Goal: Check status

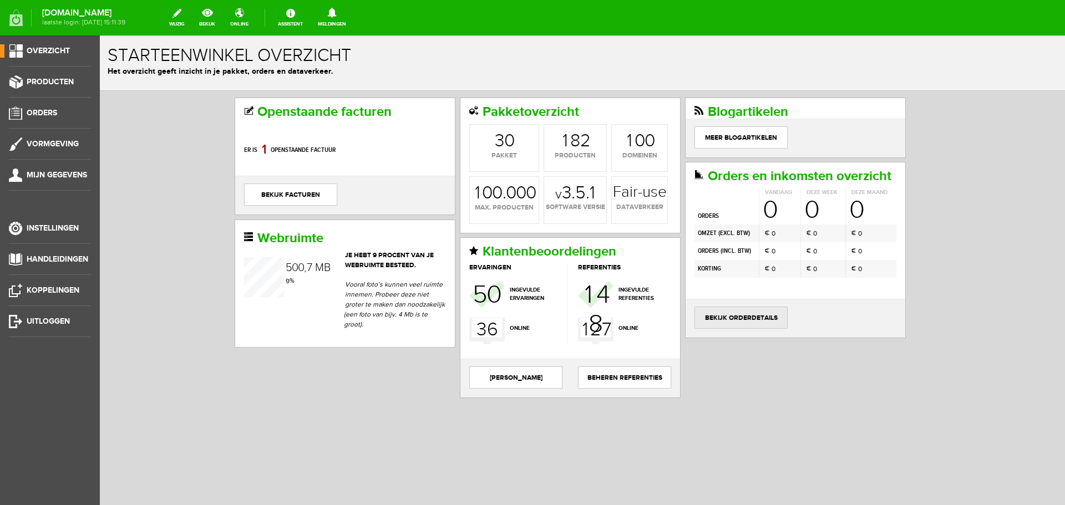
drag, startPoint x: 743, startPoint y: 314, endPoint x: 733, endPoint y: 308, distance: 11.4
click at [742, 313] on link "bekijk orderdetails" at bounding box center [741, 318] width 93 height 22
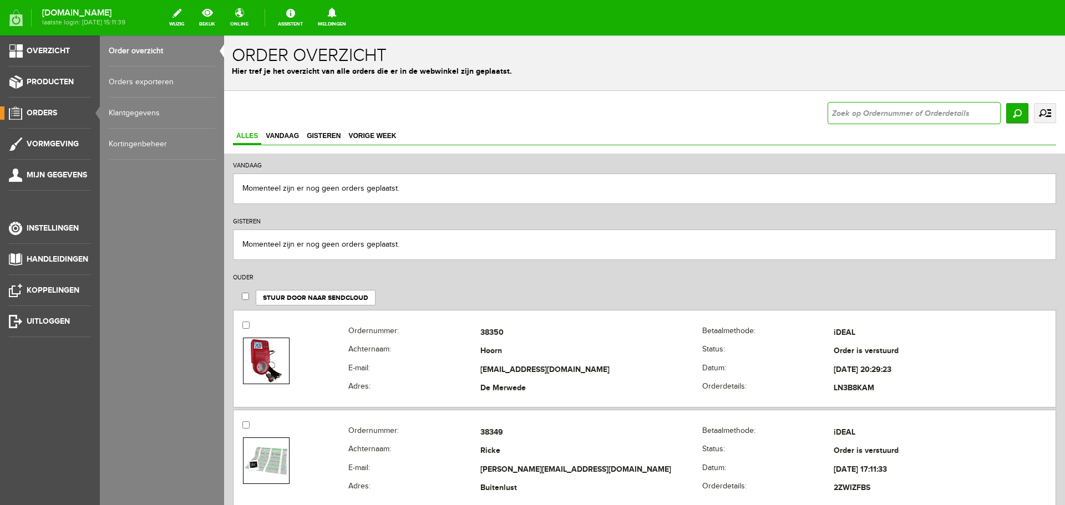
click at [833, 113] on input "text" at bounding box center [914, 113] width 173 height 22
type input "35248"
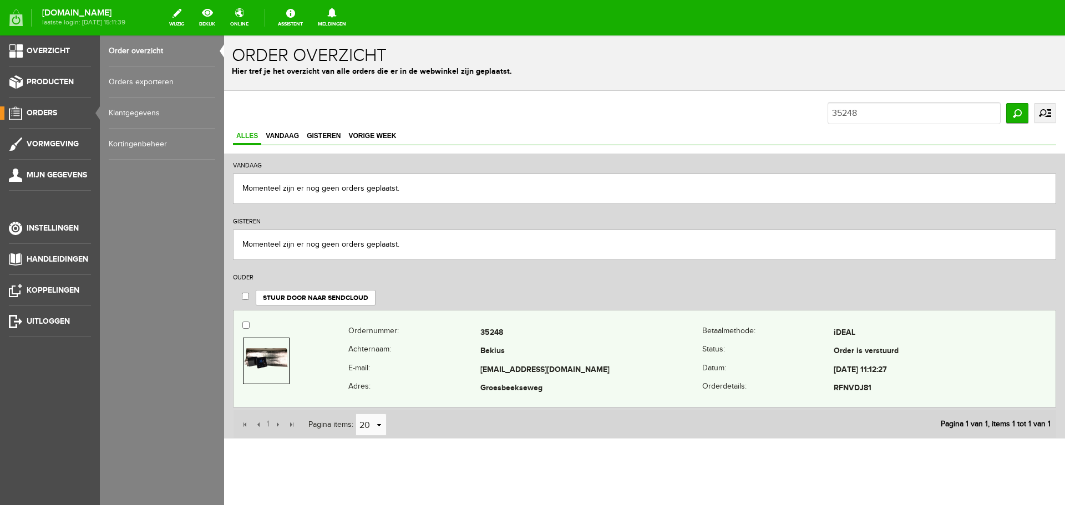
click at [520, 349] on td "Bekius" at bounding box center [591, 352] width 222 height 19
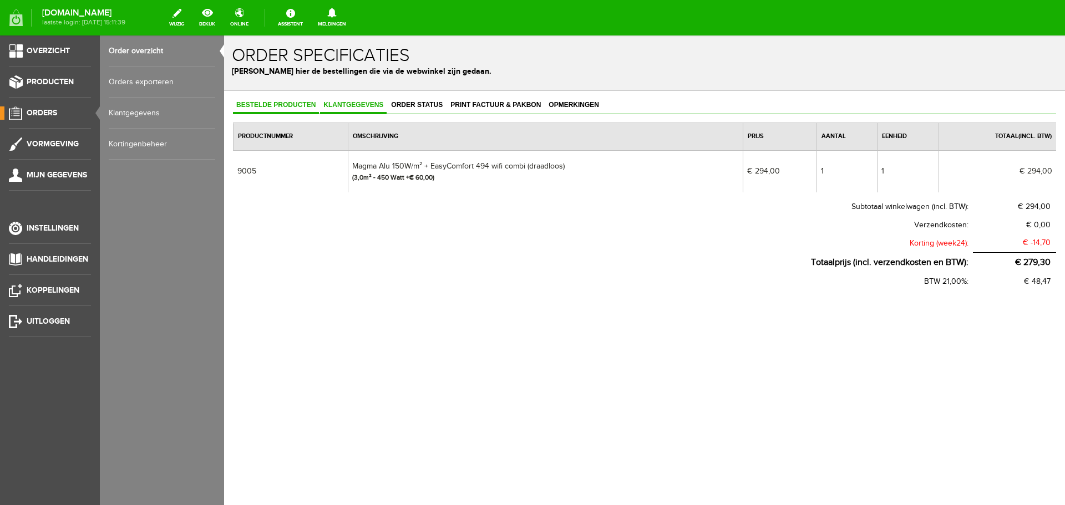
click at [365, 102] on span "Klantgegevens" at bounding box center [353, 105] width 67 height 8
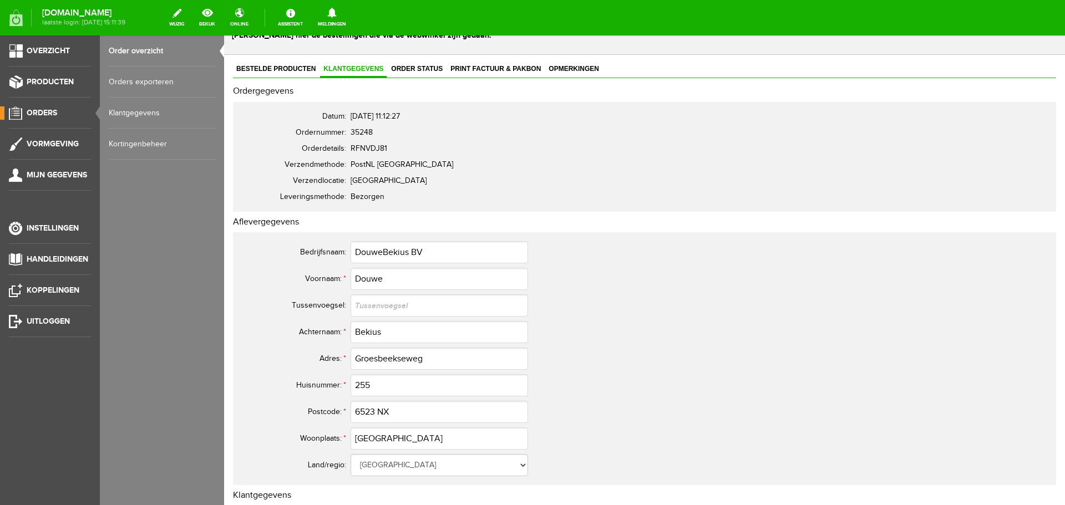
scroll to position [55, 0]
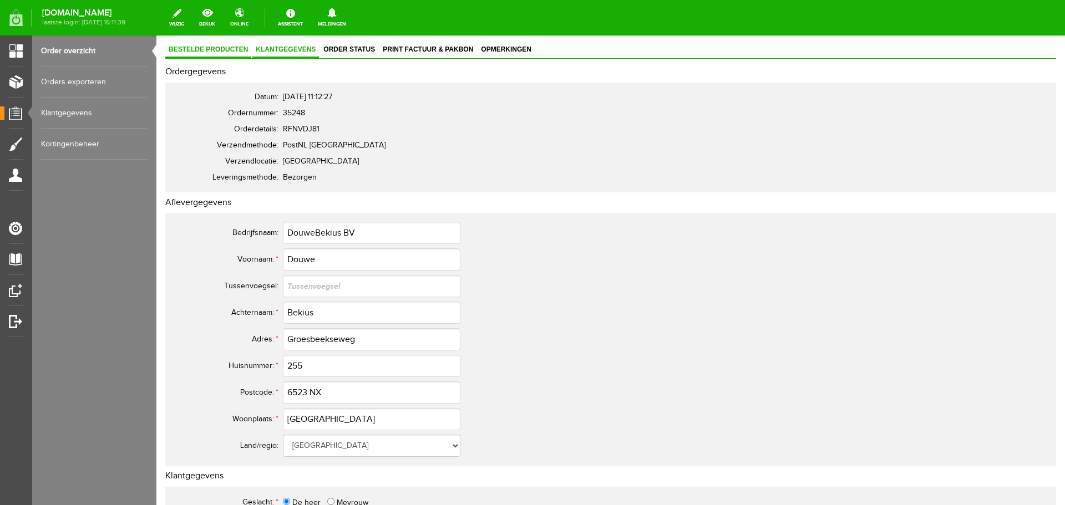
click at [218, 49] on span "Bestelde producten" at bounding box center [208, 49] width 86 height 8
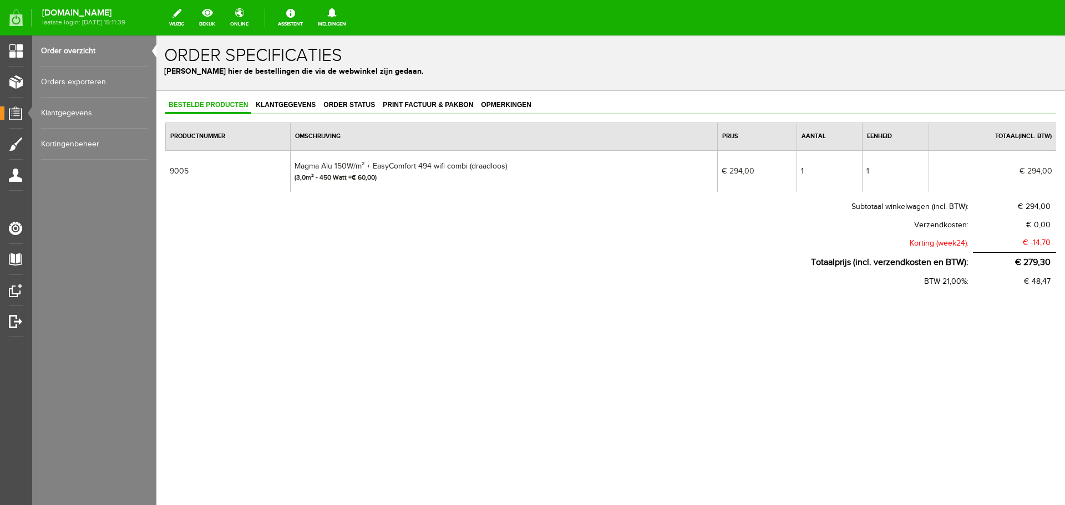
scroll to position [0, 0]
click at [490, 104] on span "Opmerkingen" at bounding box center [506, 105] width 57 height 8
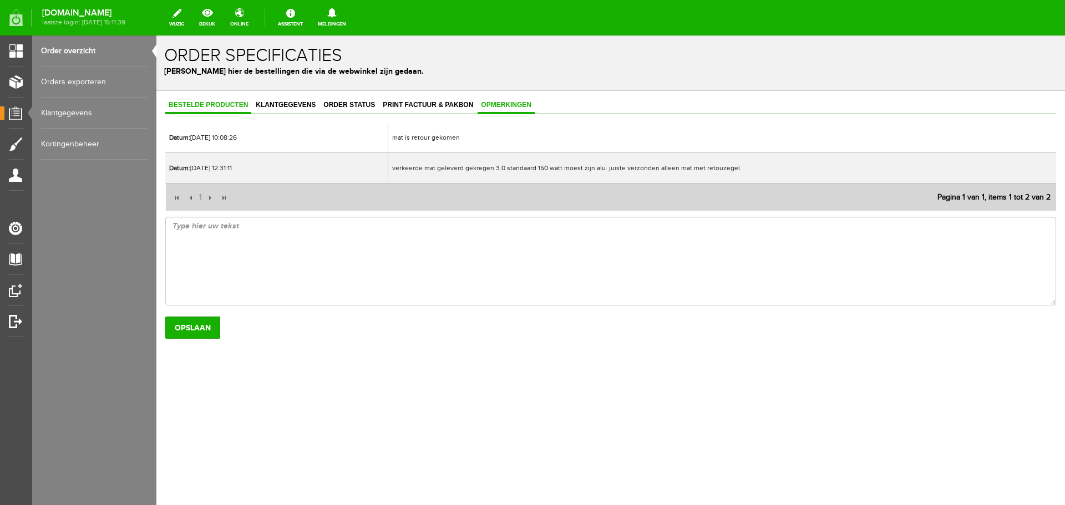
click at [217, 108] on span "Bestelde producten" at bounding box center [208, 105] width 86 height 8
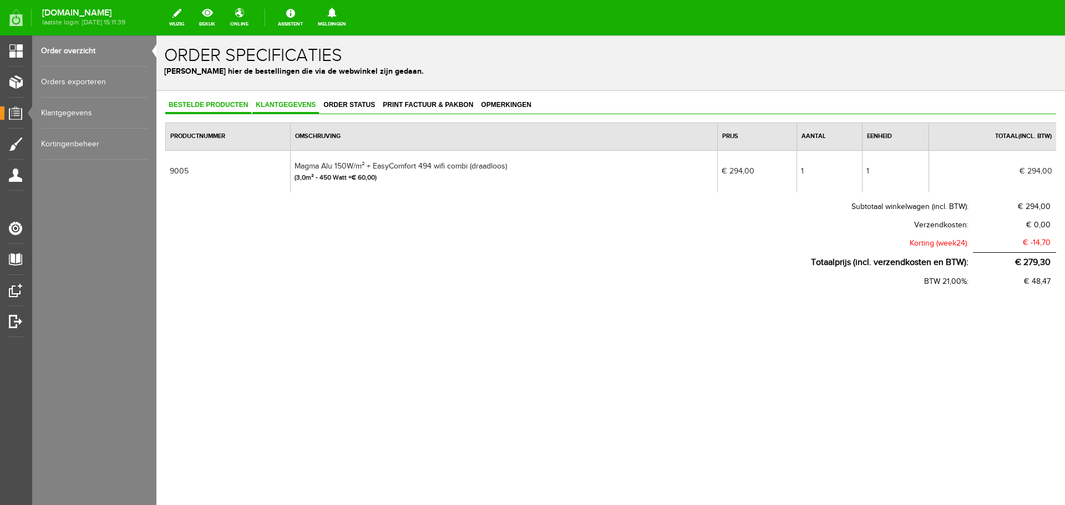
click at [277, 104] on span "Klantgegevens" at bounding box center [285, 105] width 67 height 8
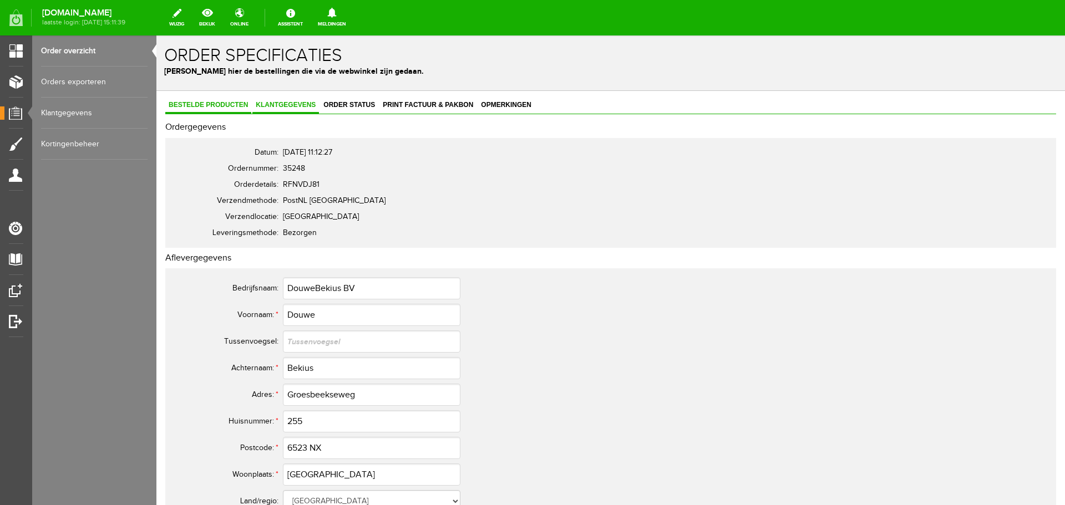
click at [223, 105] on span "Bestelde producten" at bounding box center [208, 105] width 86 height 8
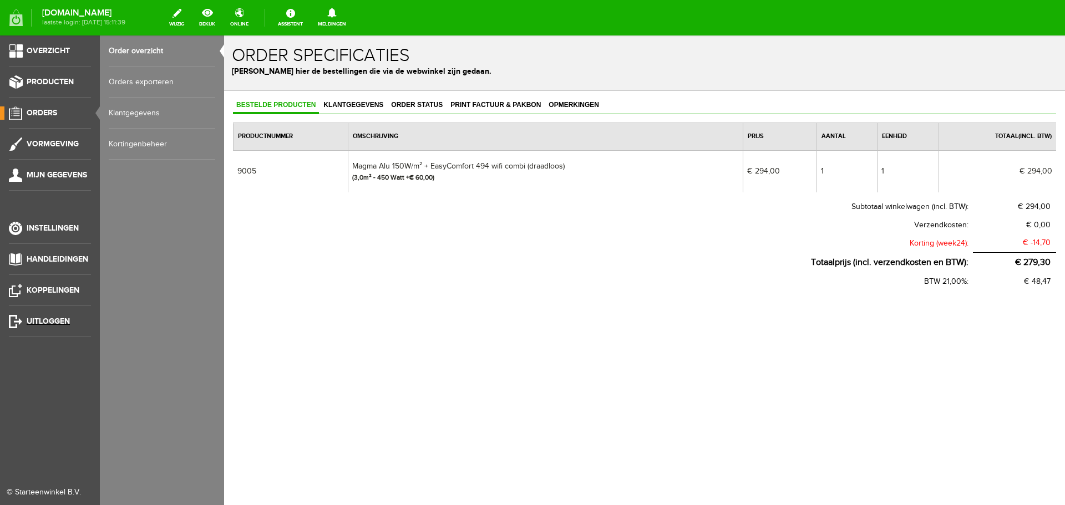
drag, startPoint x: 36, startPoint y: 318, endPoint x: 566, endPoint y: 39, distance: 598.5
click at [36, 318] on span "Uitloggen" at bounding box center [48, 321] width 43 height 9
